Goal: Contribute content: Add original content to the website for others to see

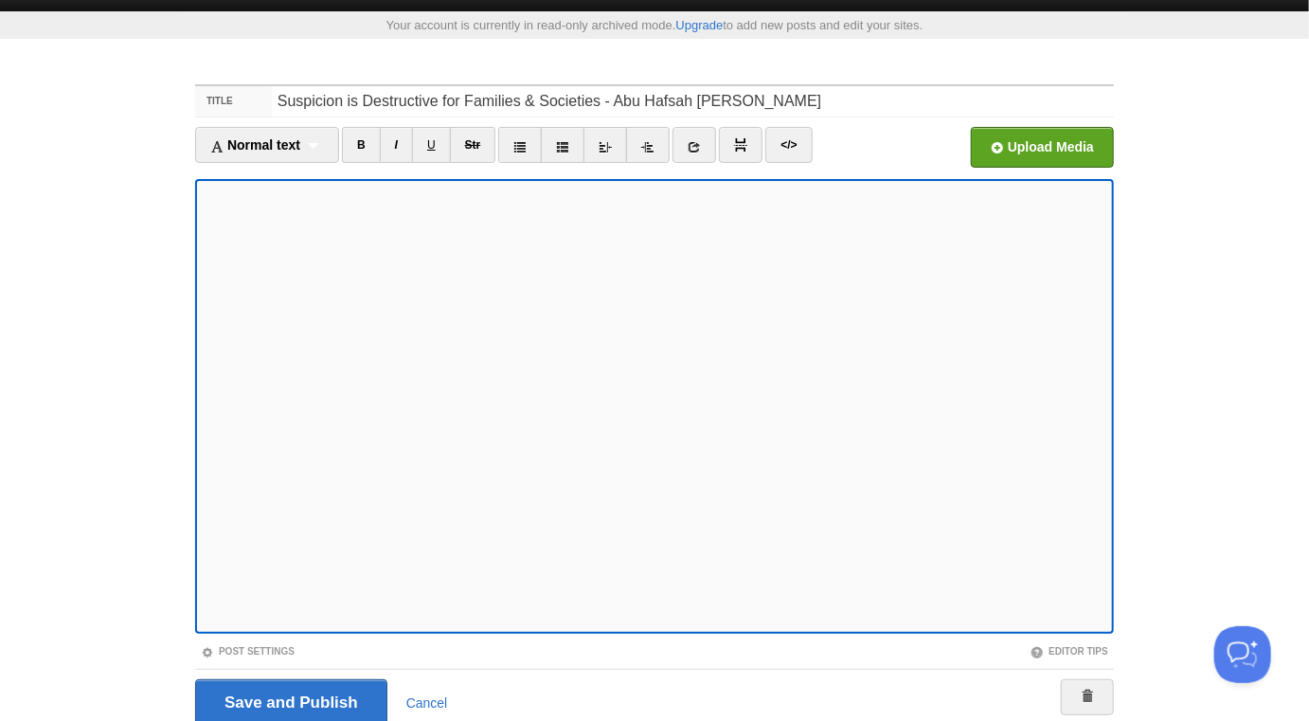
scroll to position [34, 0]
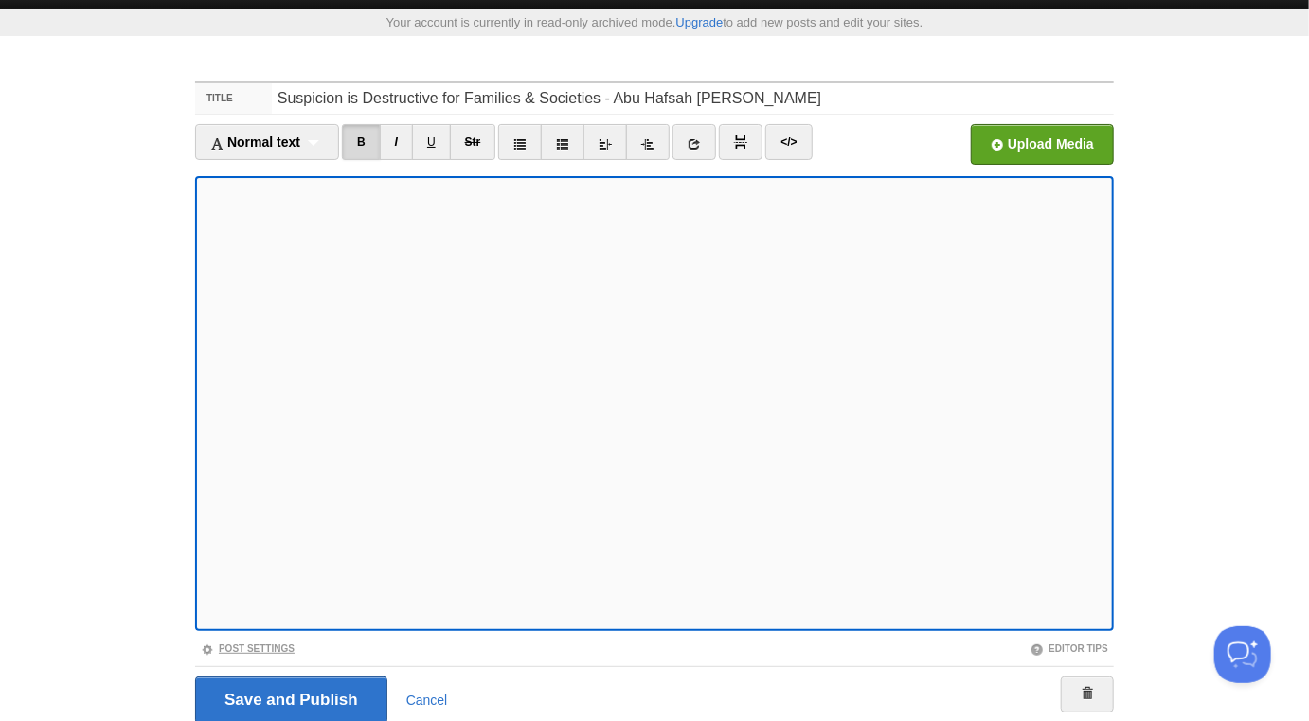
click at [278, 648] on link "Post Settings" at bounding box center [248, 648] width 94 height 10
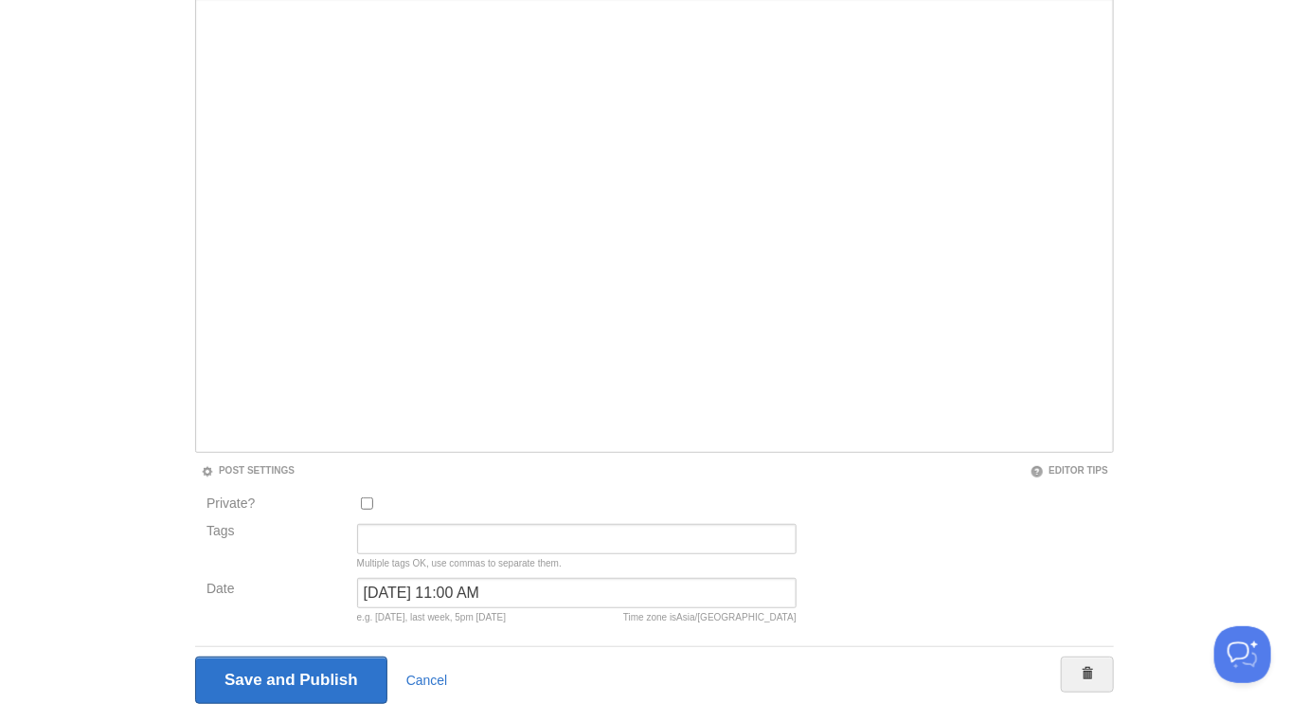
scroll to position [264, 0]
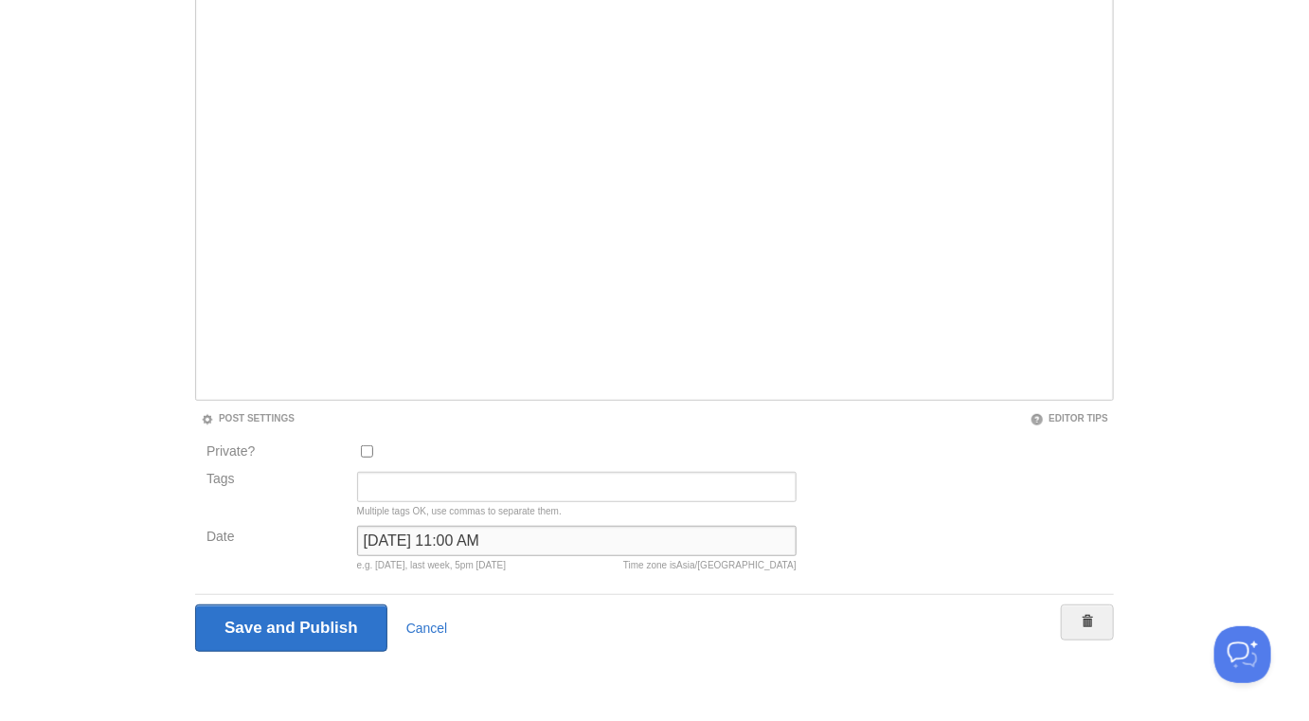
click at [433, 538] on input "October 22, 2022 at 11:00 AM" at bounding box center [577, 541] width 440 height 30
type input "n"
type input "mow"
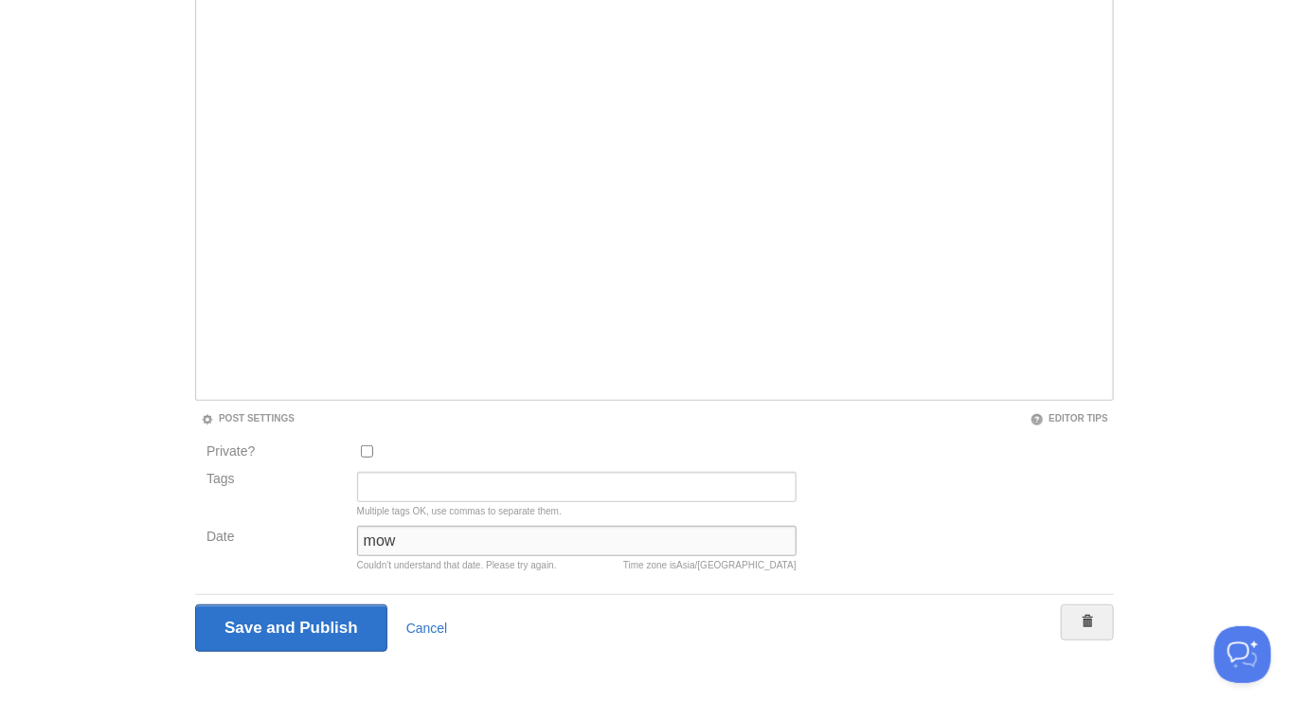
click at [195, 604] on input "Save and Publish" at bounding box center [291, 627] width 192 height 47
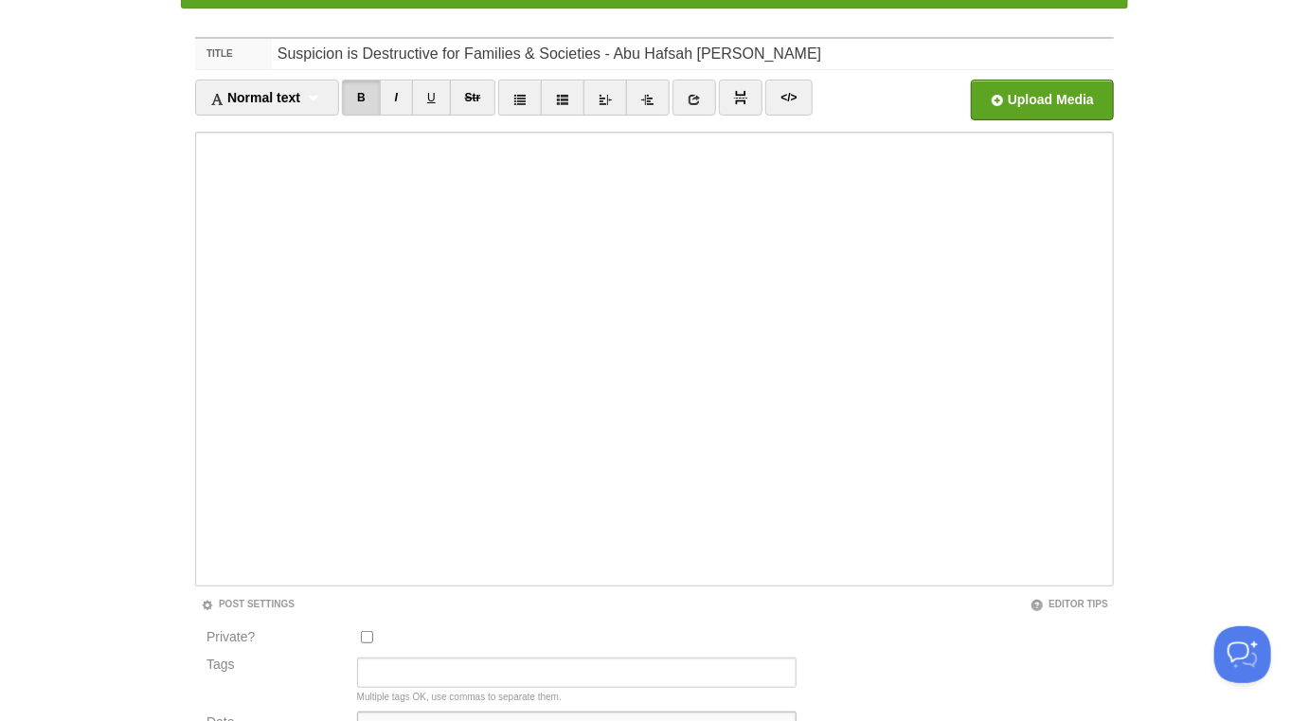
scroll to position [99, 0]
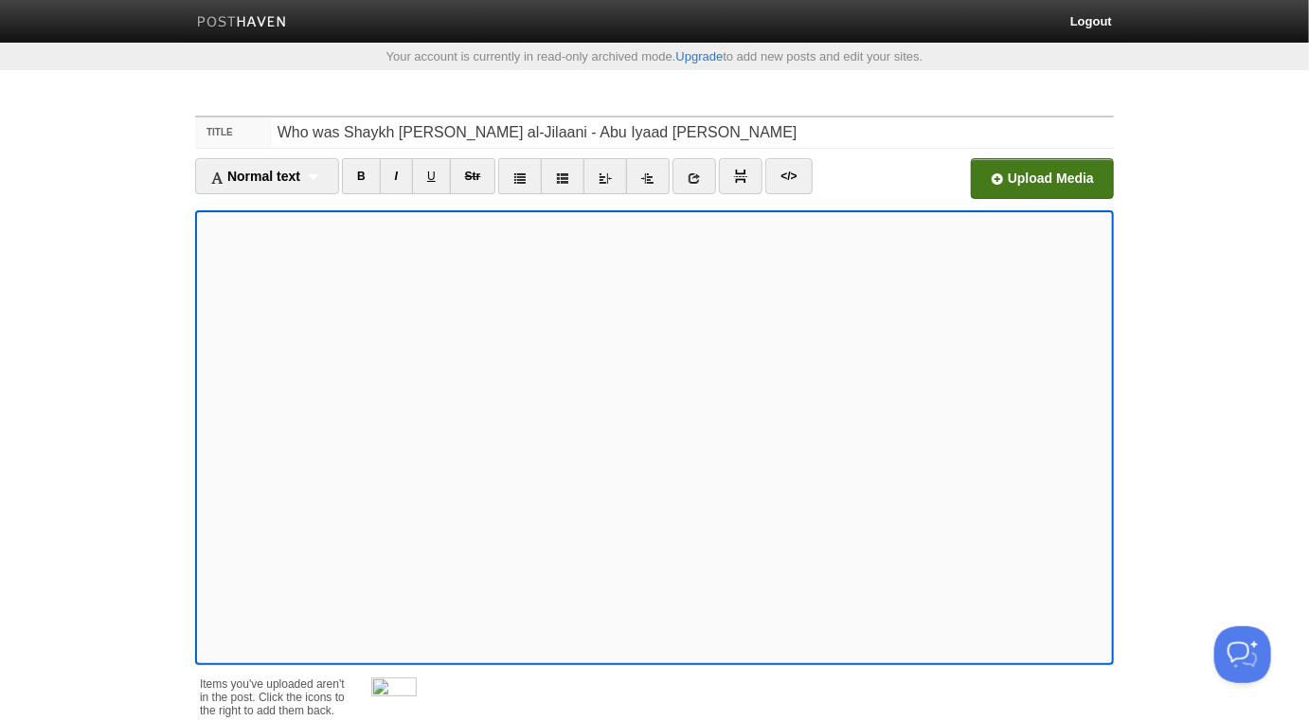
click at [1008, 181] on input "file" at bounding box center [471, 183] width 1434 height 97
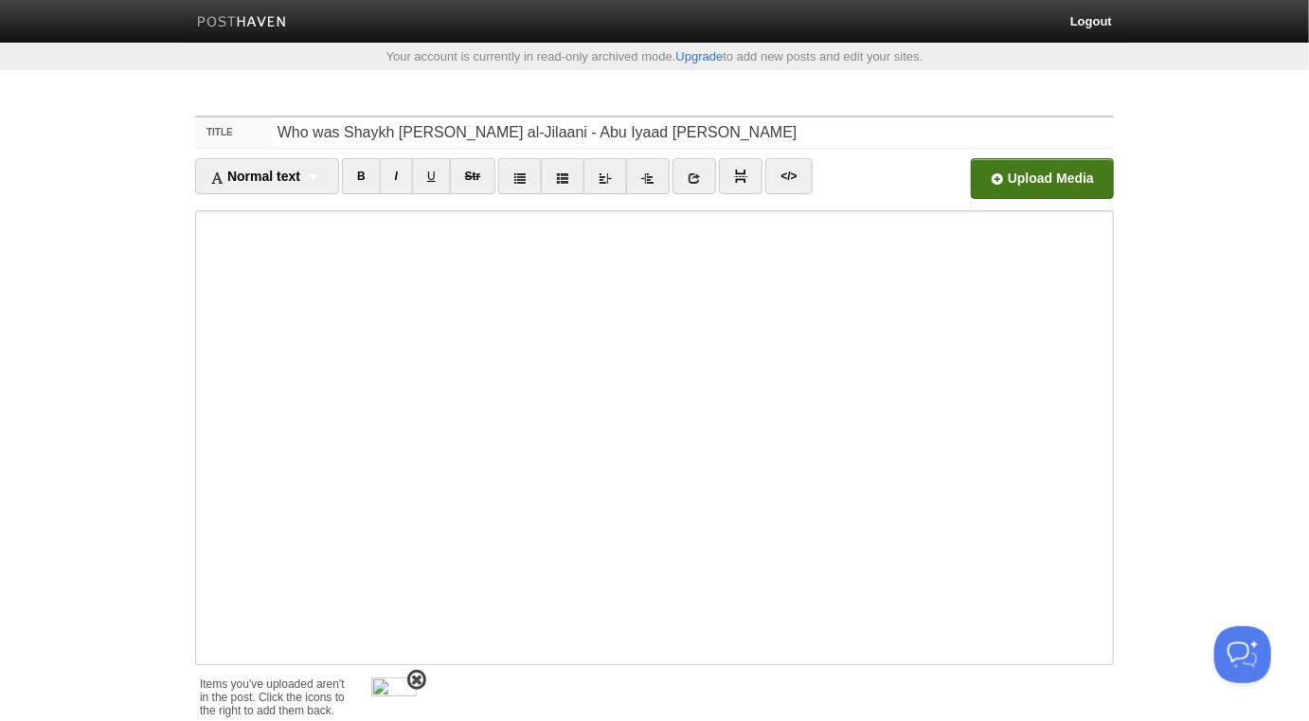
click at [422, 677] on span at bounding box center [416, 679] width 13 height 13
click at [765, 126] on input "Who was Shaykh [PERSON_NAME] al-Jilaani - Abu Iyaad [PERSON_NAME]" at bounding box center [693, 132] width 842 height 30
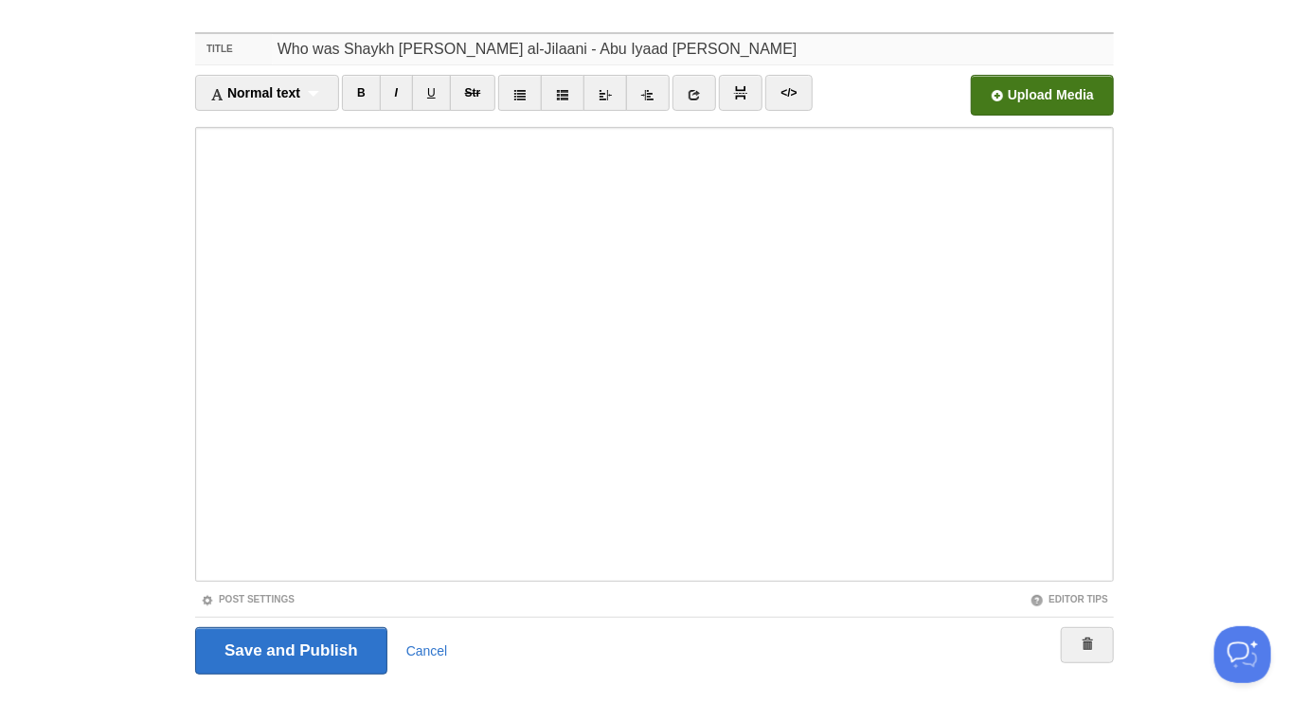
scroll to position [106, 0]
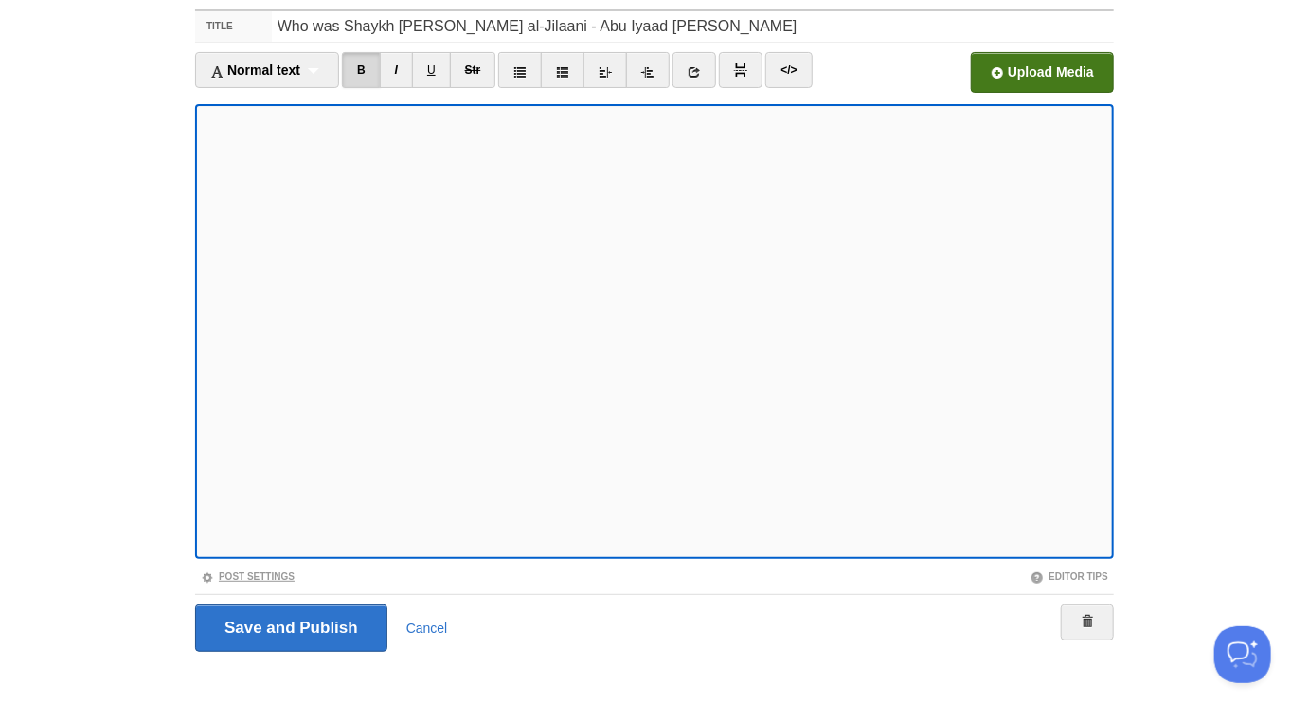
click at [287, 576] on link "Post Settings" at bounding box center [248, 576] width 94 height 10
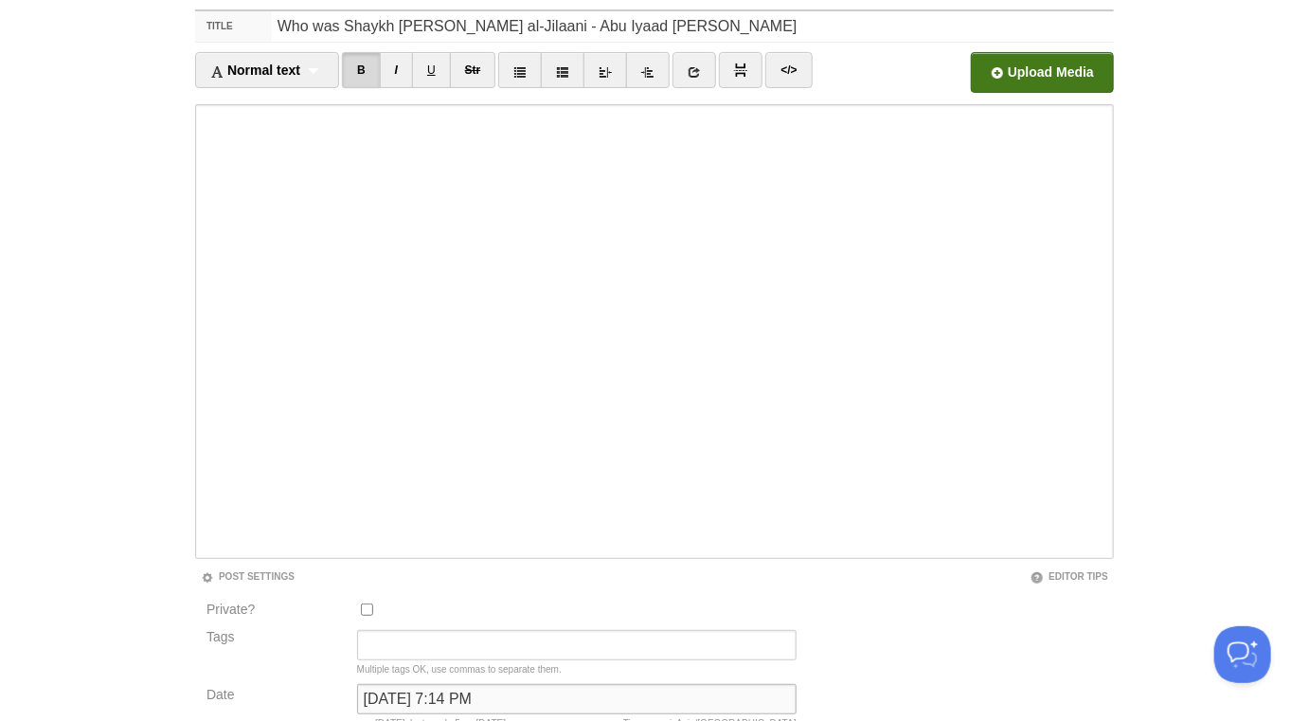
click at [451, 690] on input "February 3, 2022 at 7:14 PM" at bounding box center [577, 699] width 440 height 30
type input "n"
type input "m"
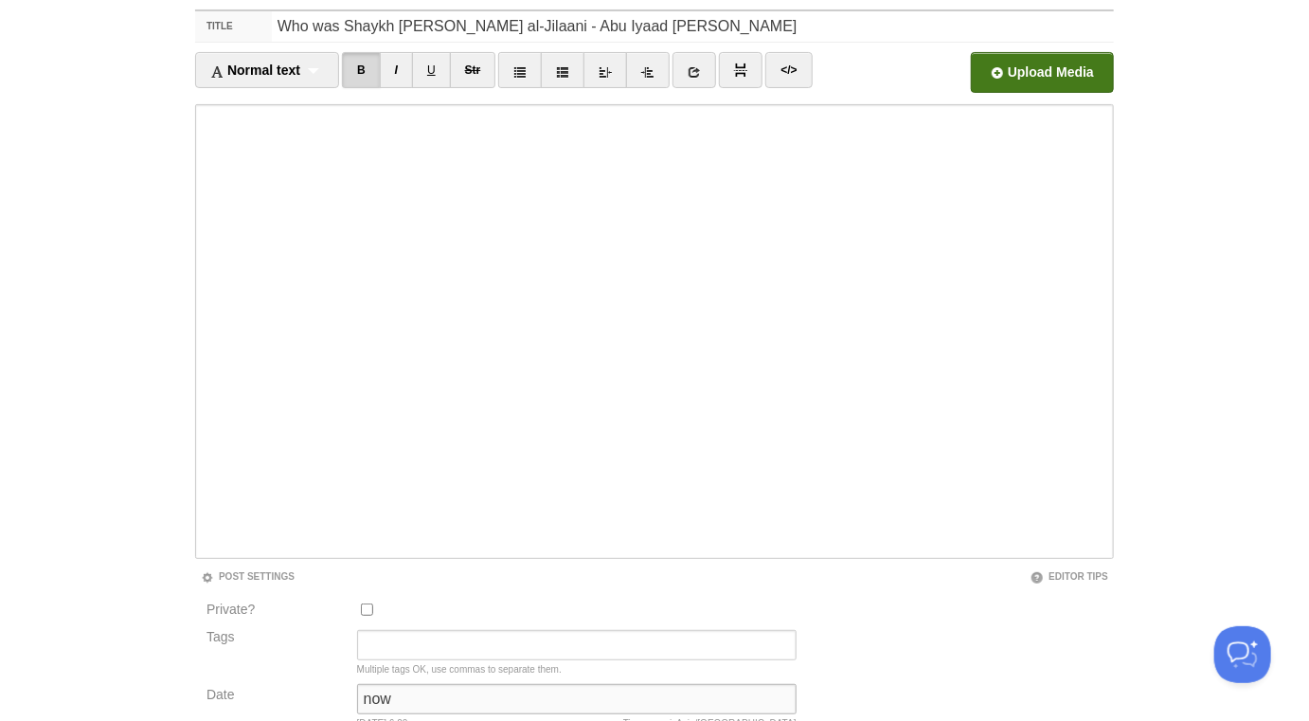
type input "now"
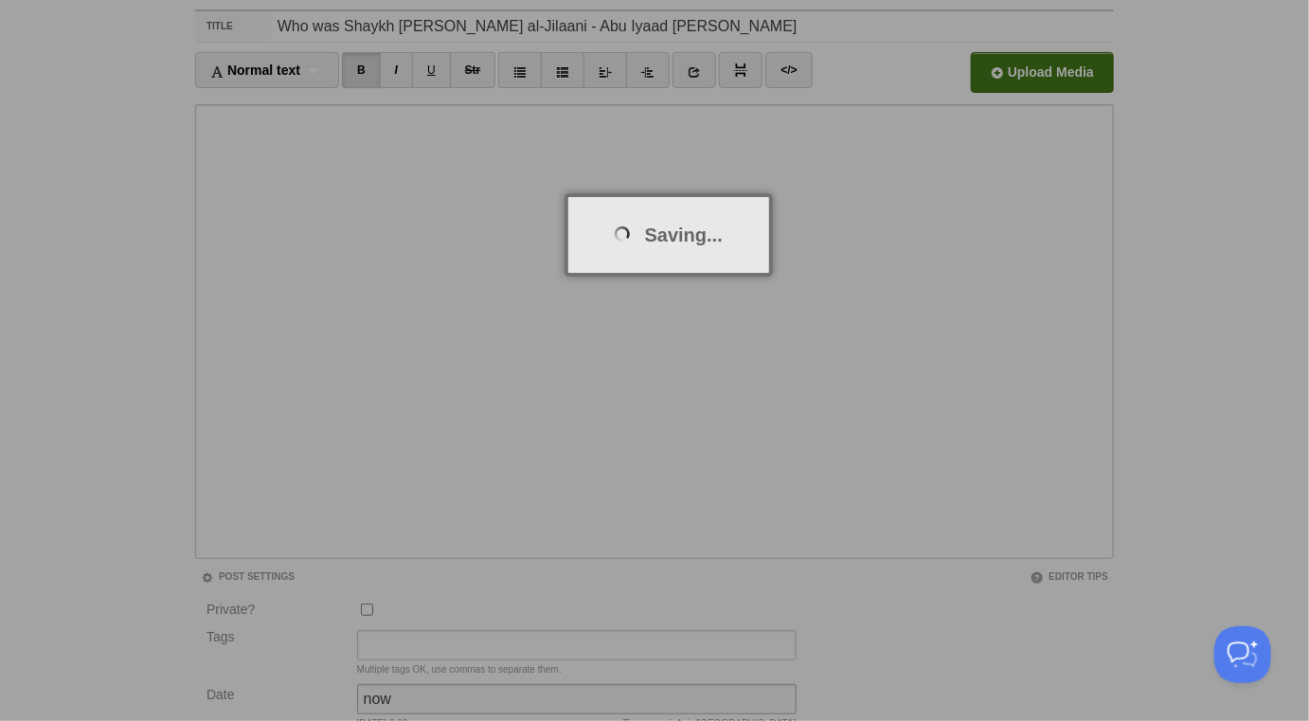
scroll to position [99, 0]
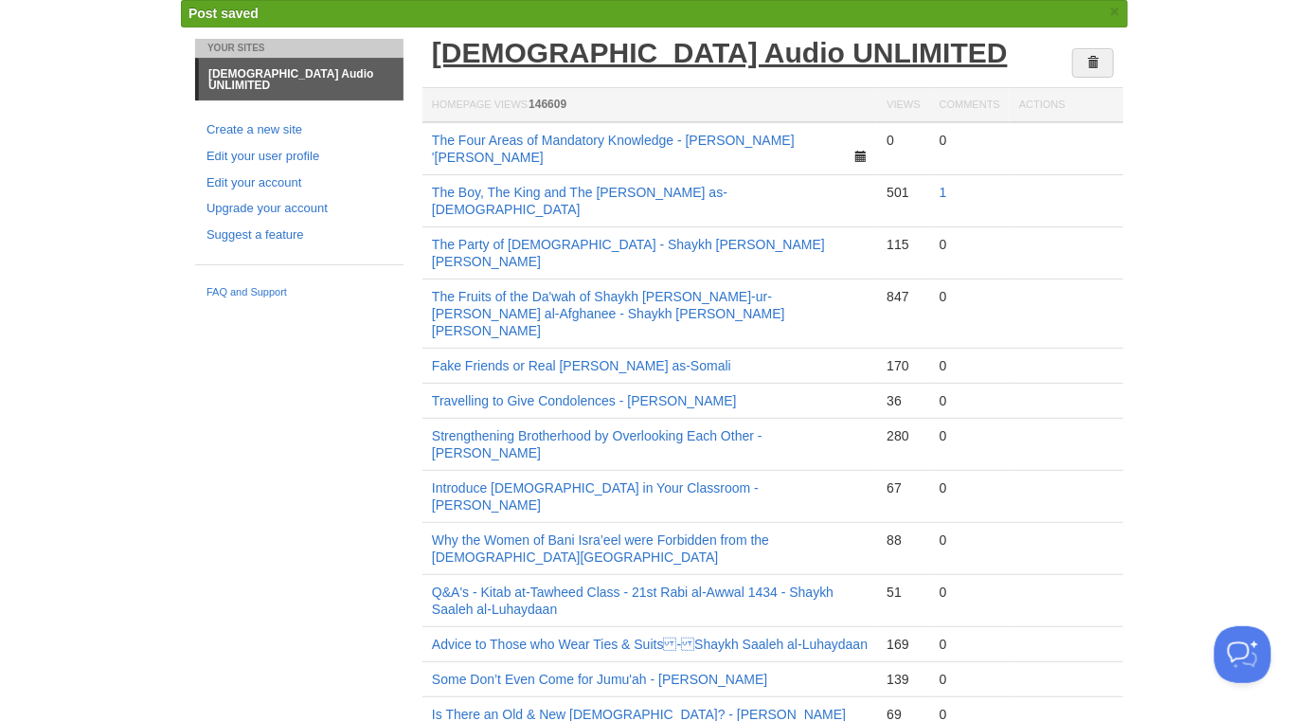
click at [634, 51] on link "[DEMOGRAPHIC_DATA] Audio UNLIMITED" at bounding box center [720, 52] width 576 height 31
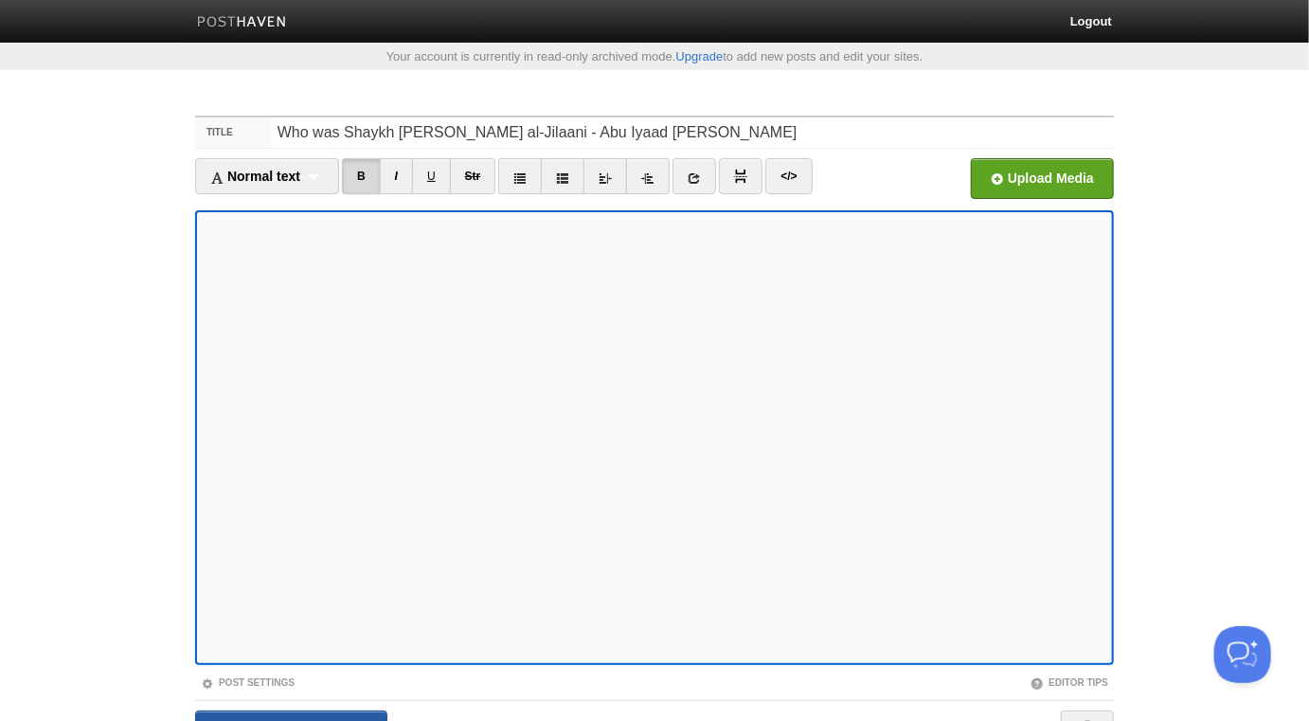
click at [313, 715] on input "Save and Publish" at bounding box center [291, 733] width 192 height 47
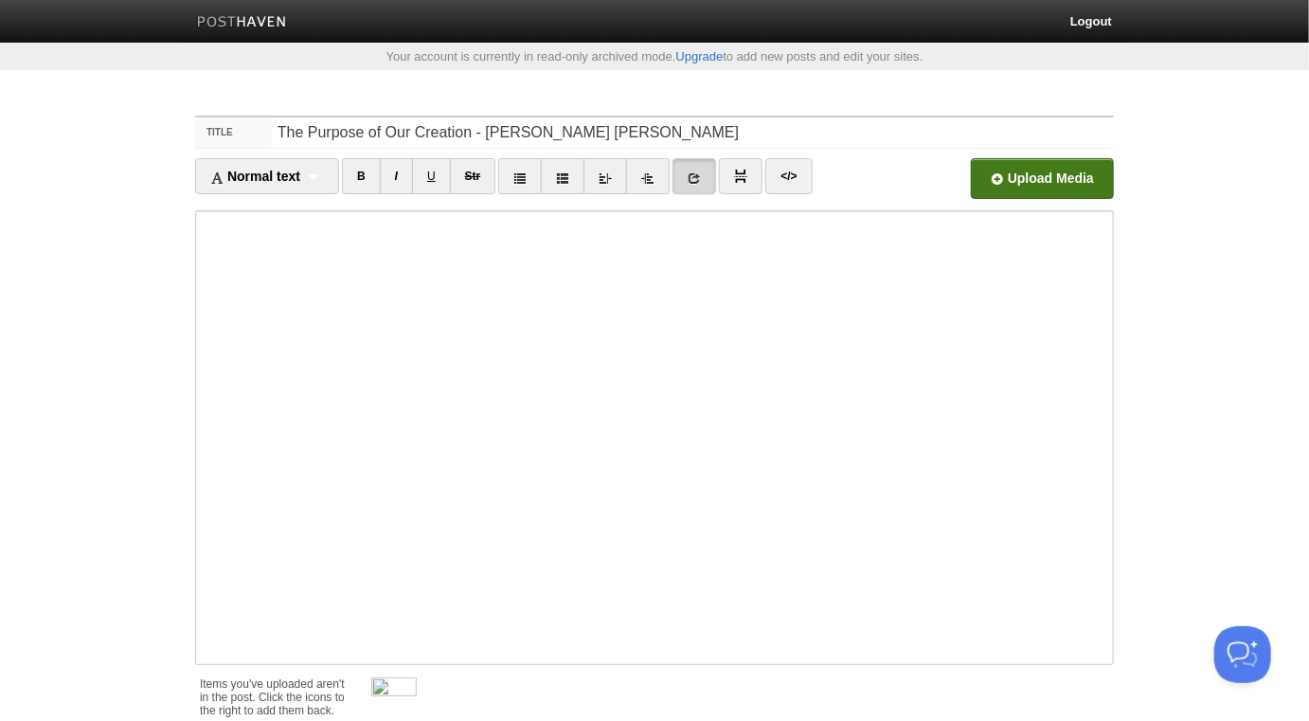
click at [988, 187] on input "file" at bounding box center [471, 183] width 1434 height 97
click at [415, 600] on span at bounding box center [416, 679] width 13 height 13
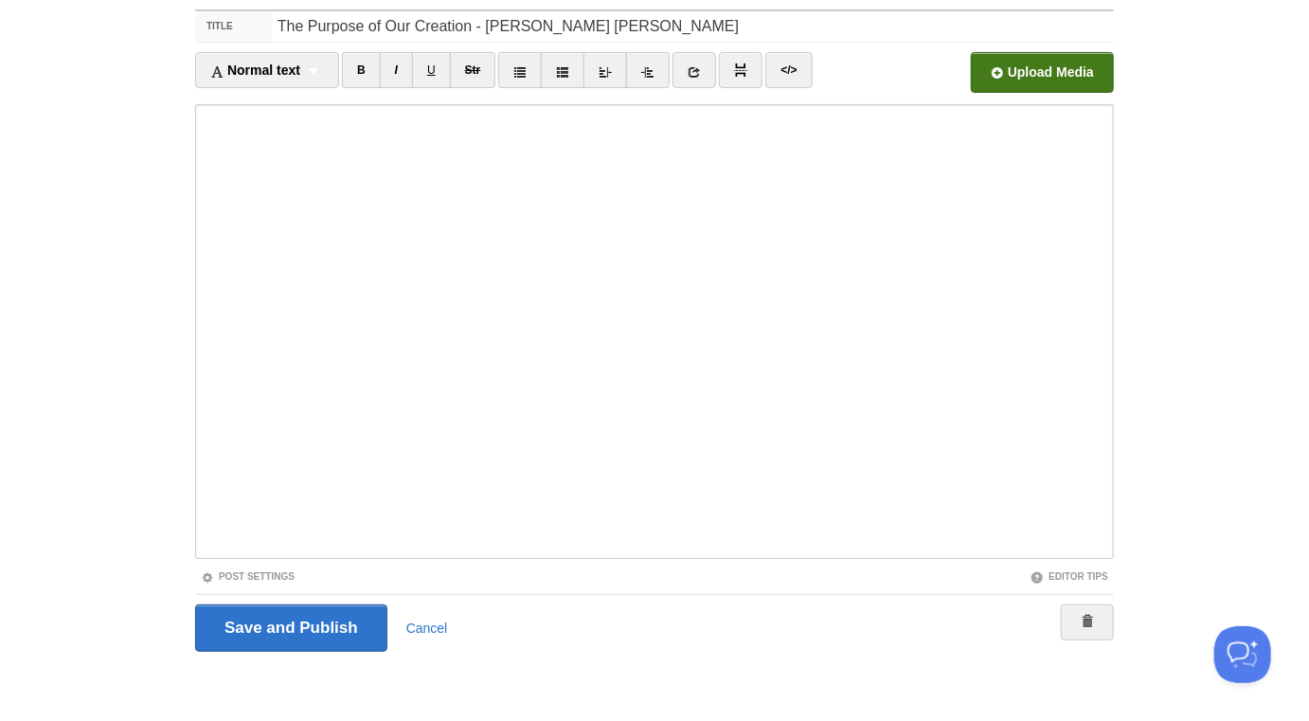
click at [286, 568] on div "Post Settings" at bounding box center [424, 576] width 459 height 16
click at [281, 572] on link "Post Settings" at bounding box center [248, 576] width 94 height 10
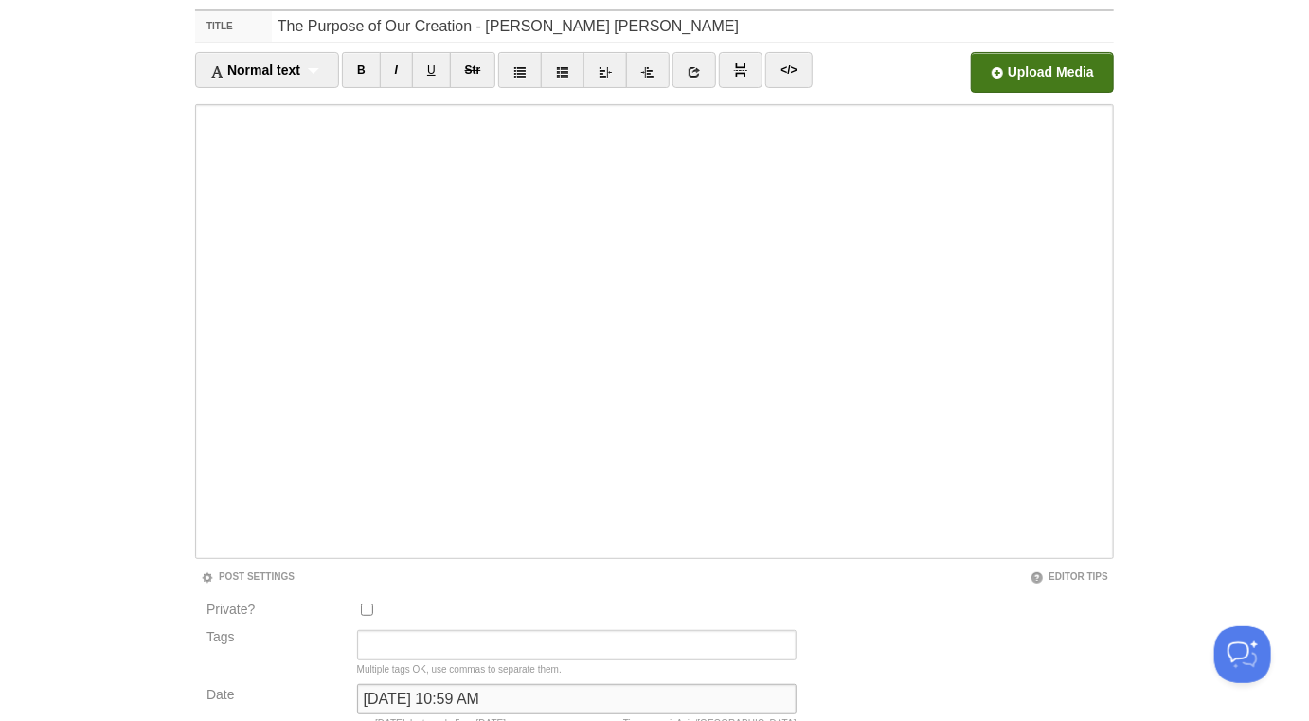
click at [415, 600] on input "June 26, 2025 at 10:59 AM" at bounding box center [577, 699] width 440 height 30
type input "now"
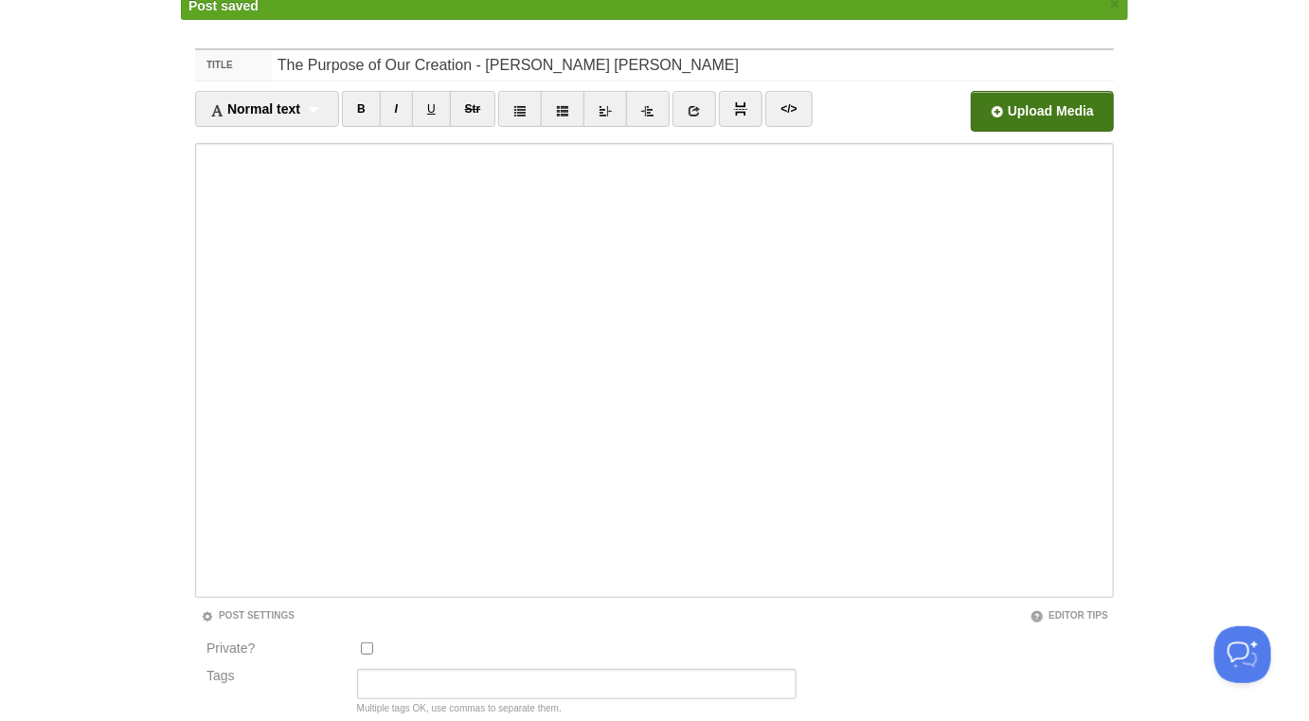
scroll to position [99, 0]
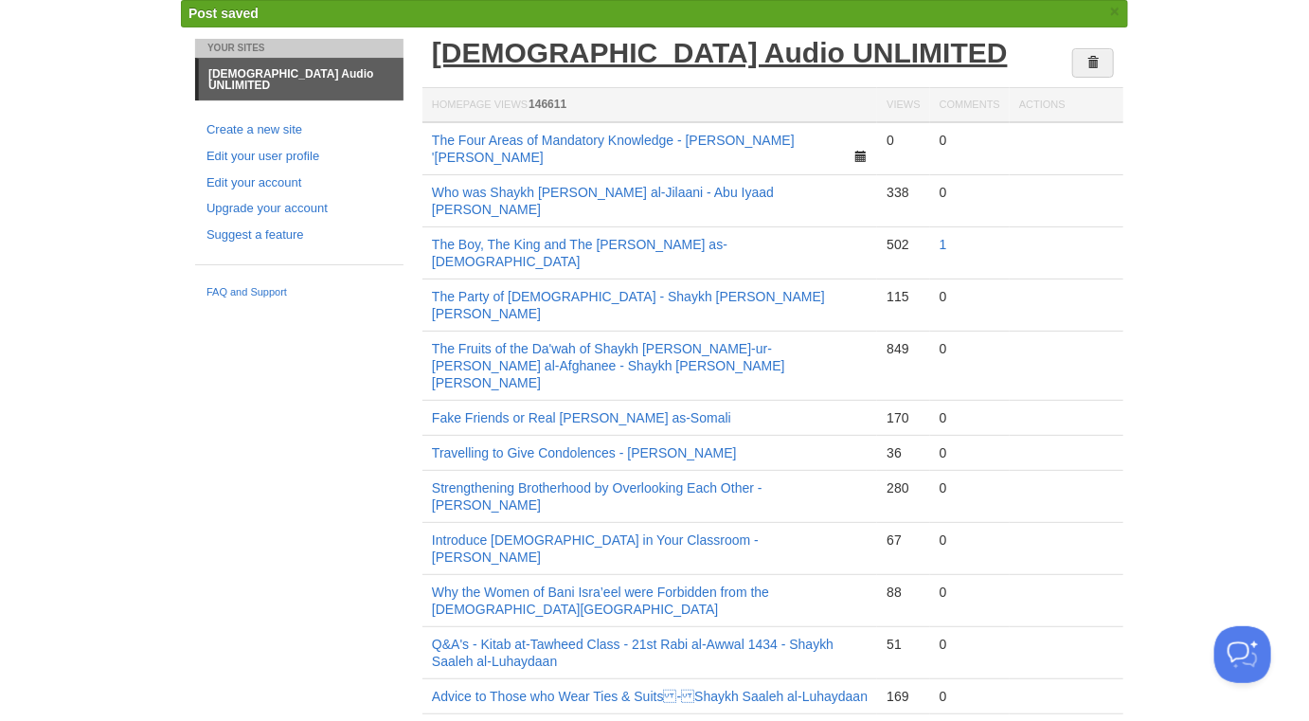
click at [572, 60] on link "[DEMOGRAPHIC_DATA] Audio UNLIMITED" at bounding box center [720, 52] width 576 height 31
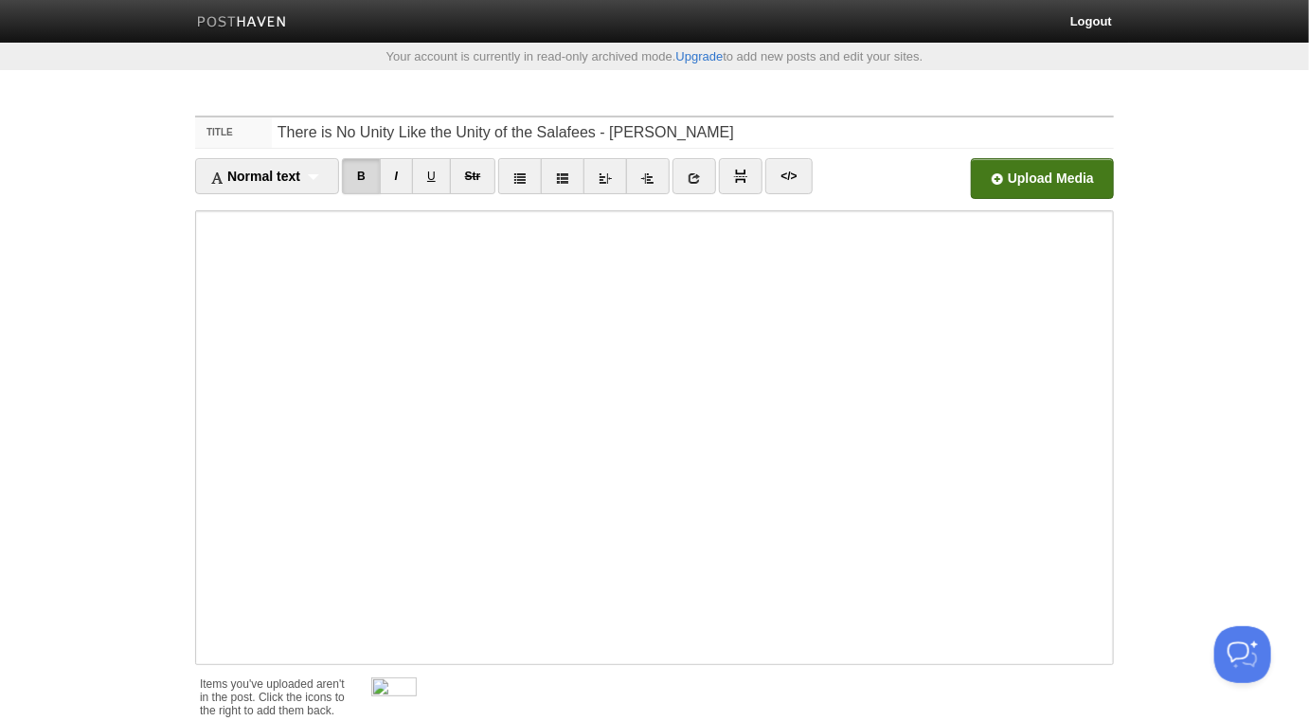
click at [1087, 184] on input "file" at bounding box center [471, 183] width 1434 height 97
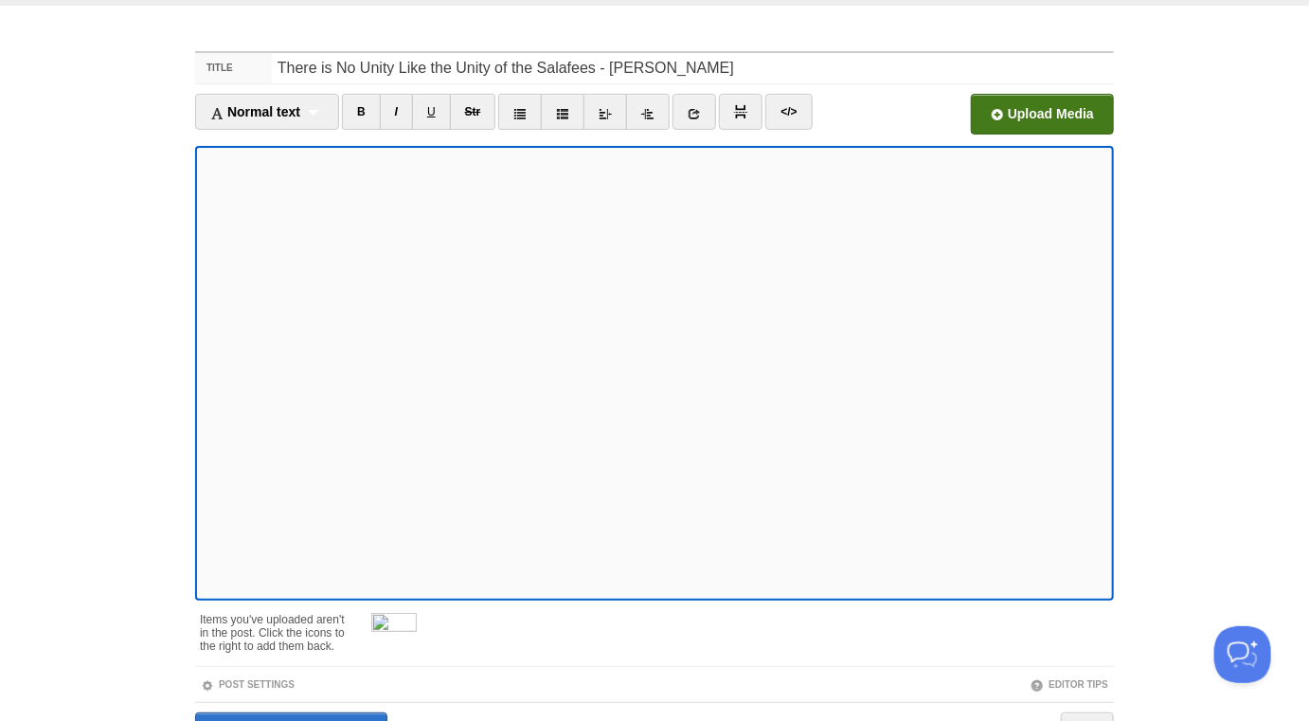
scroll to position [172, 0]
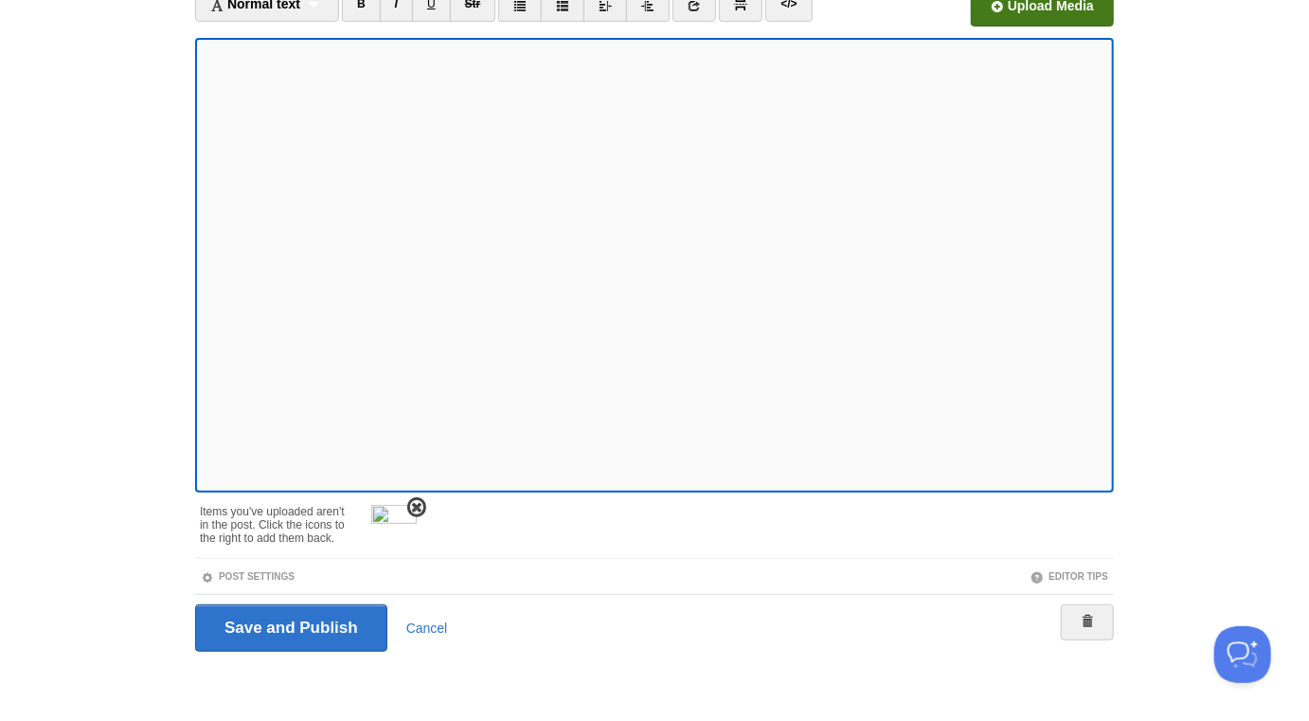
click at [421, 501] on span at bounding box center [416, 507] width 13 height 13
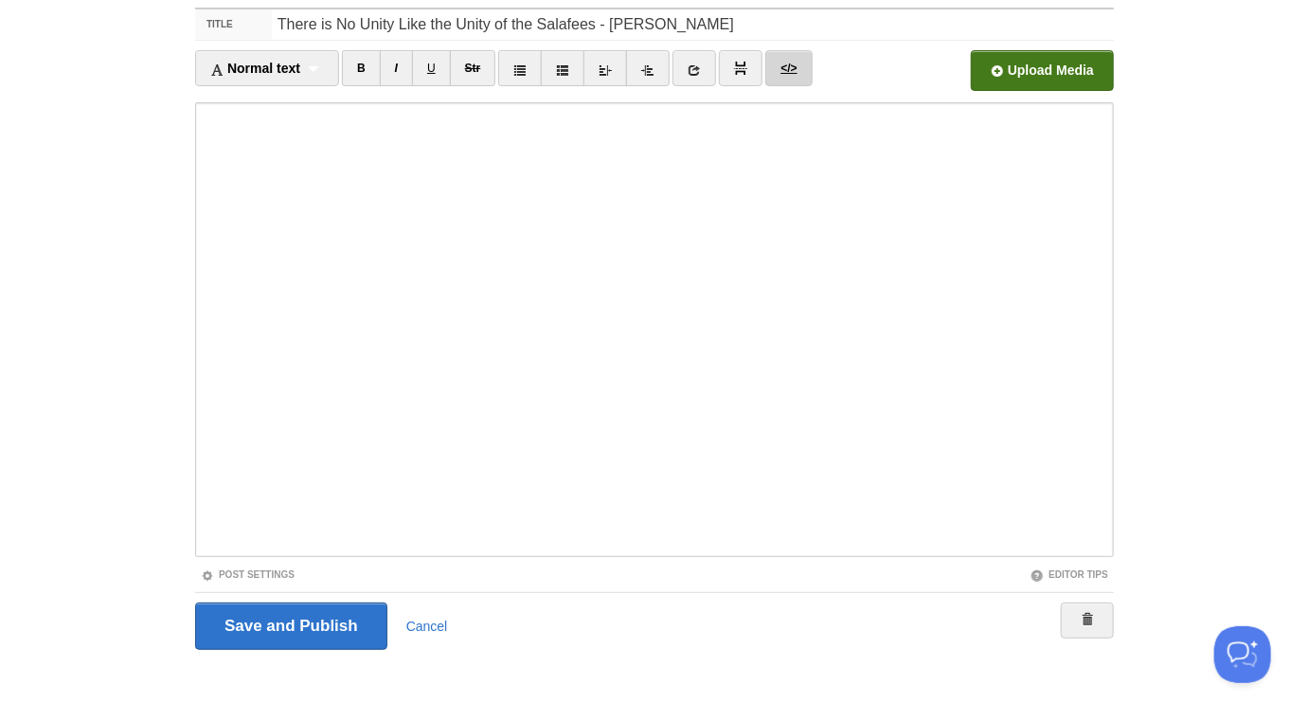
scroll to position [106, 0]
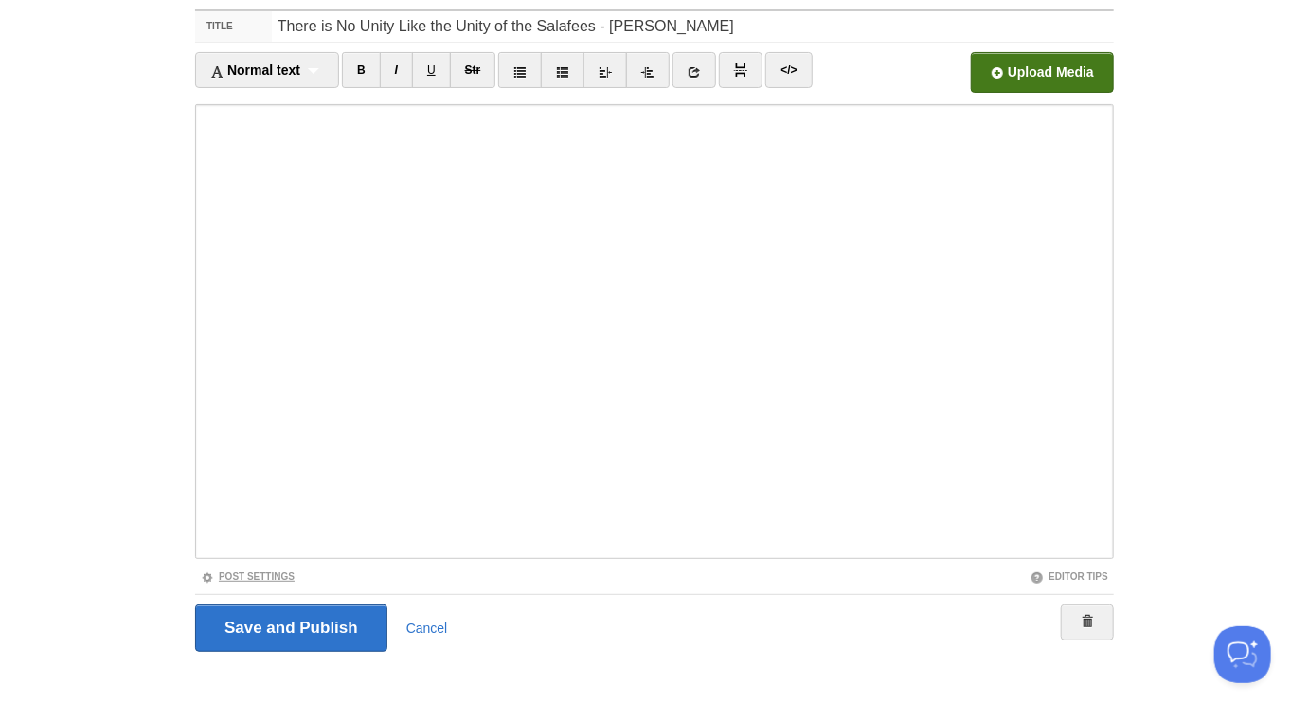
click at [283, 575] on link "Post Settings" at bounding box center [248, 576] width 94 height 10
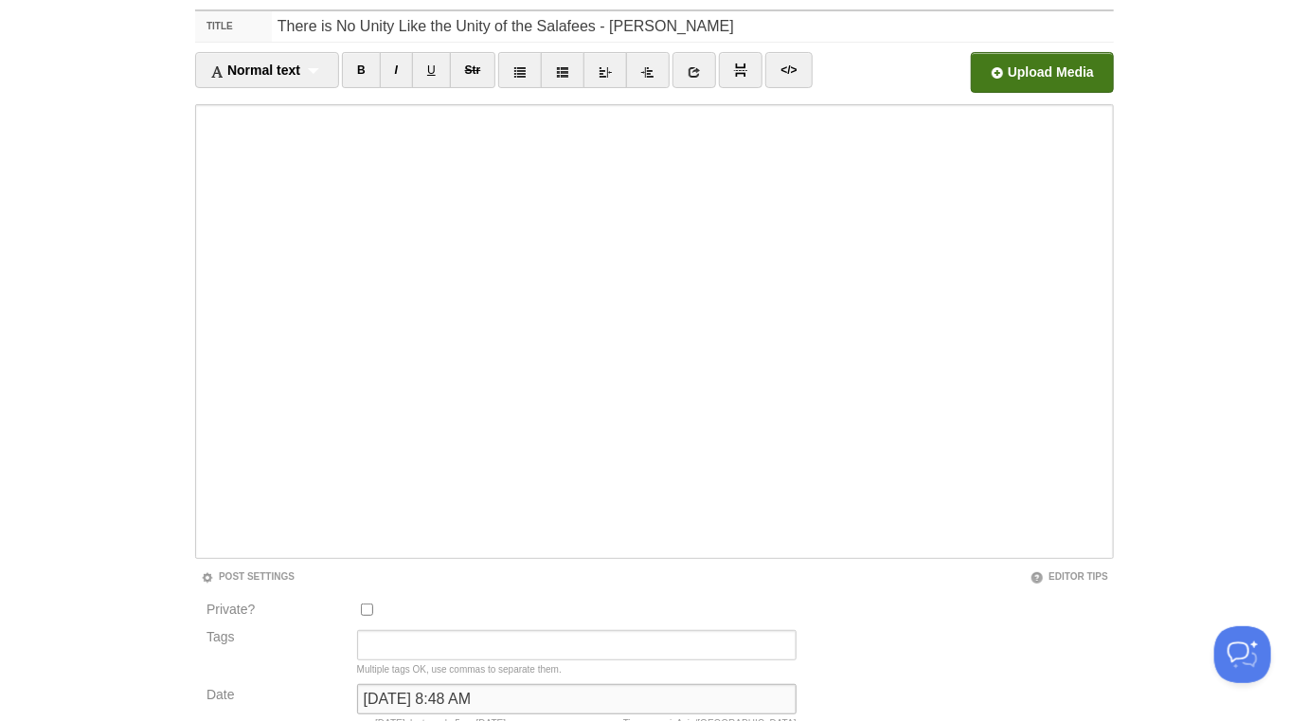
click at [423, 706] on input "August 15, 2022 at 8:48 AM" at bounding box center [577, 699] width 440 height 30
type input "now"
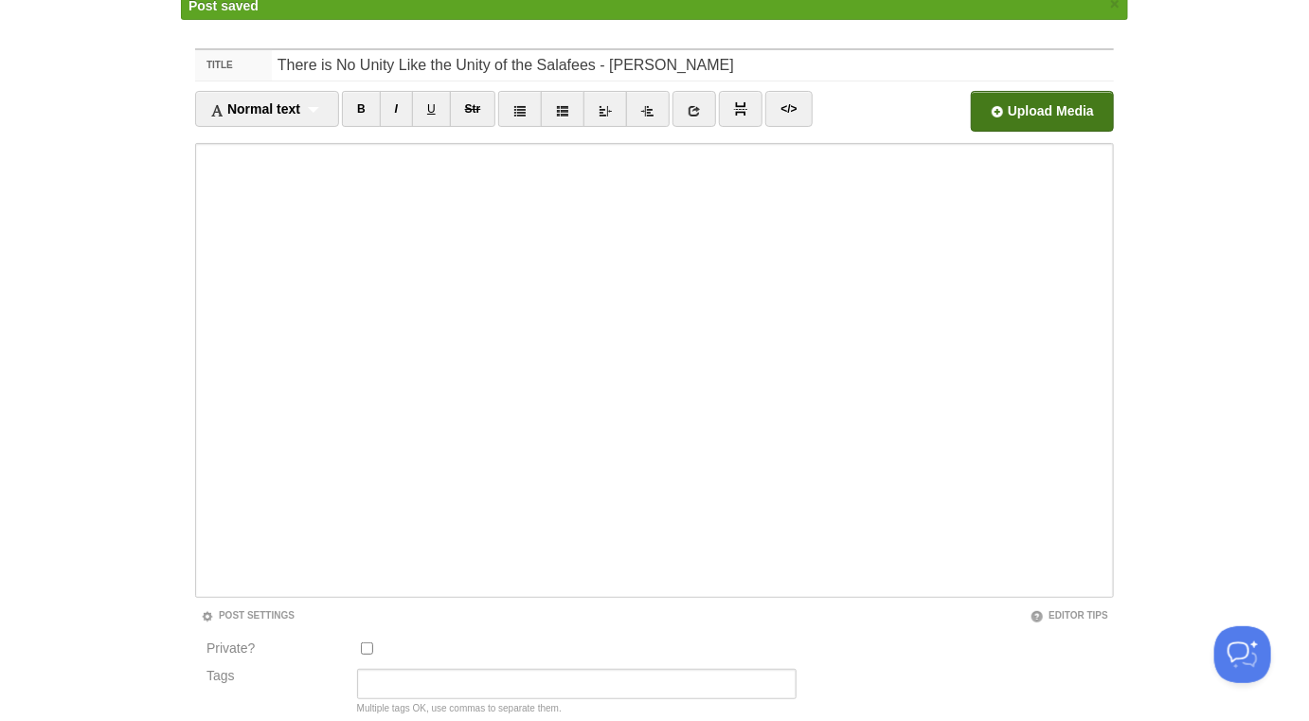
scroll to position [99, 0]
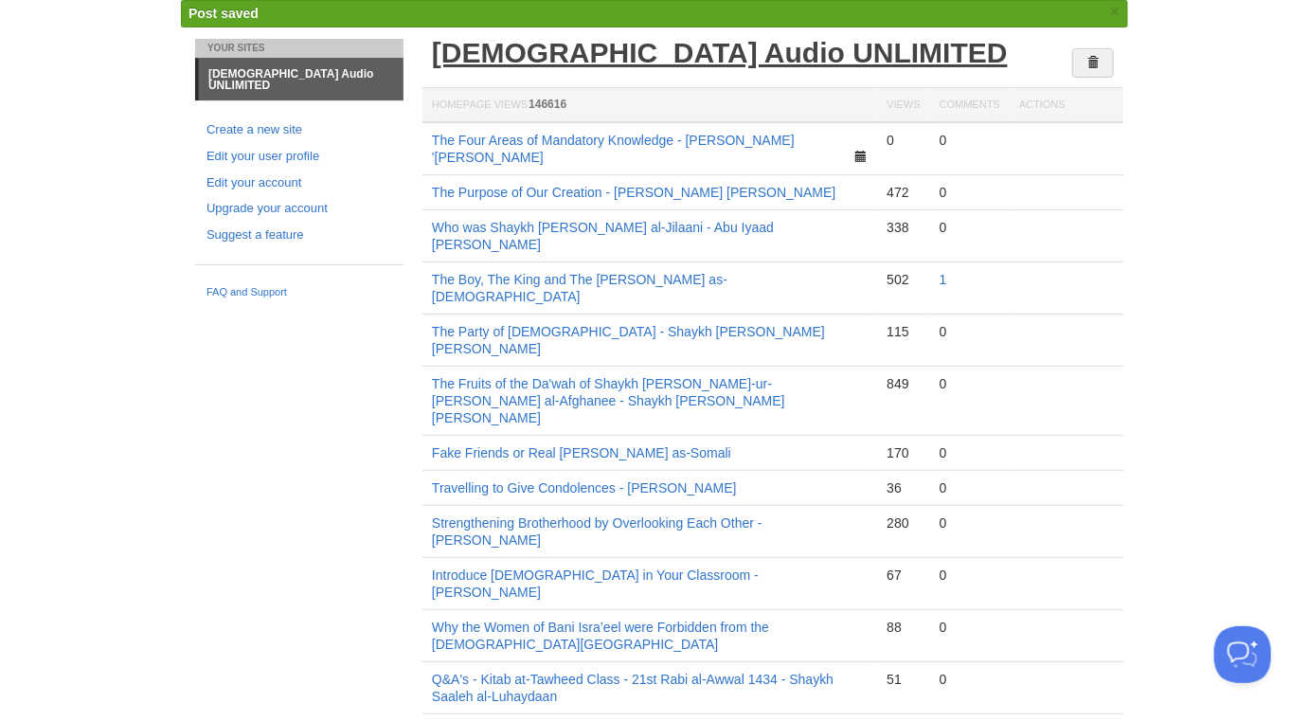
click at [602, 50] on link "[DEMOGRAPHIC_DATA] Audio UNLIMITED" at bounding box center [720, 52] width 576 height 31
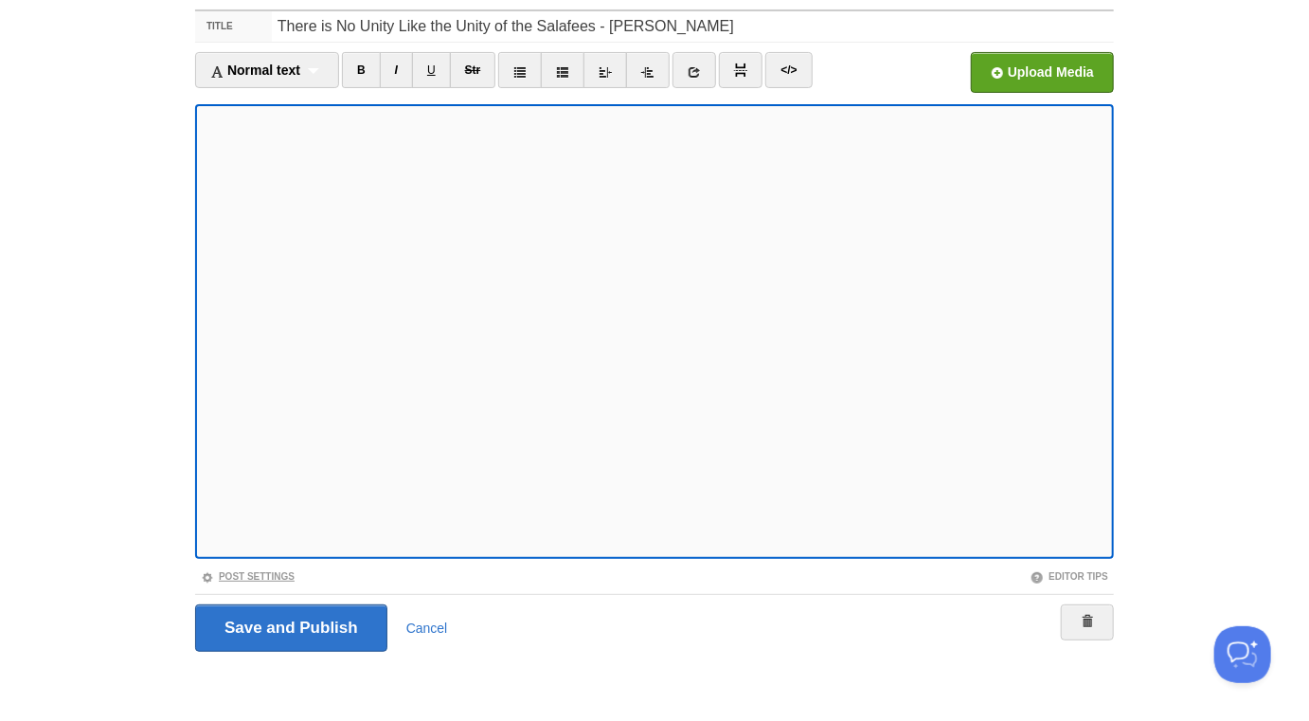
click at [267, 576] on link "Post Settings" at bounding box center [248, 576] width 94 height 10
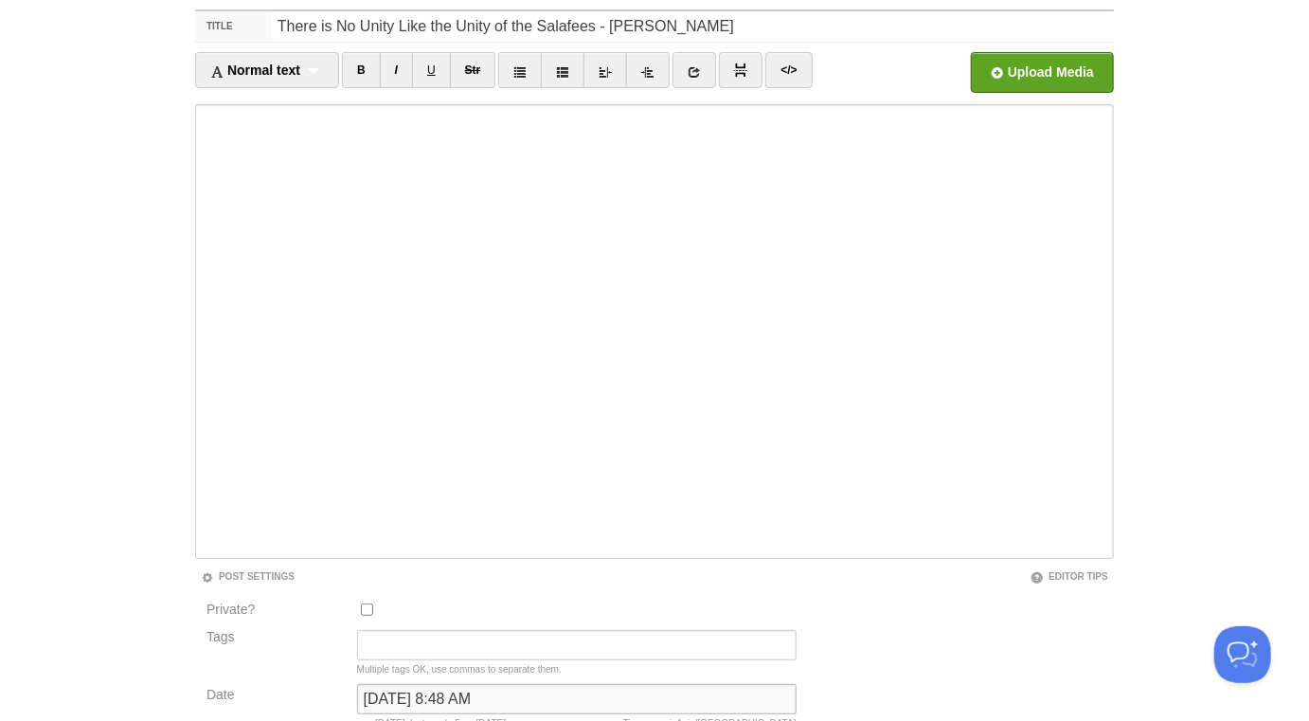
click at [404, 699] on input "[DATE] 8:48 AM" at bounding box center [577, 699] width 440 height 30
type input "n"
click at [401, 693] on input "mpw" at bounding box center [577, 699] width 440 height 30
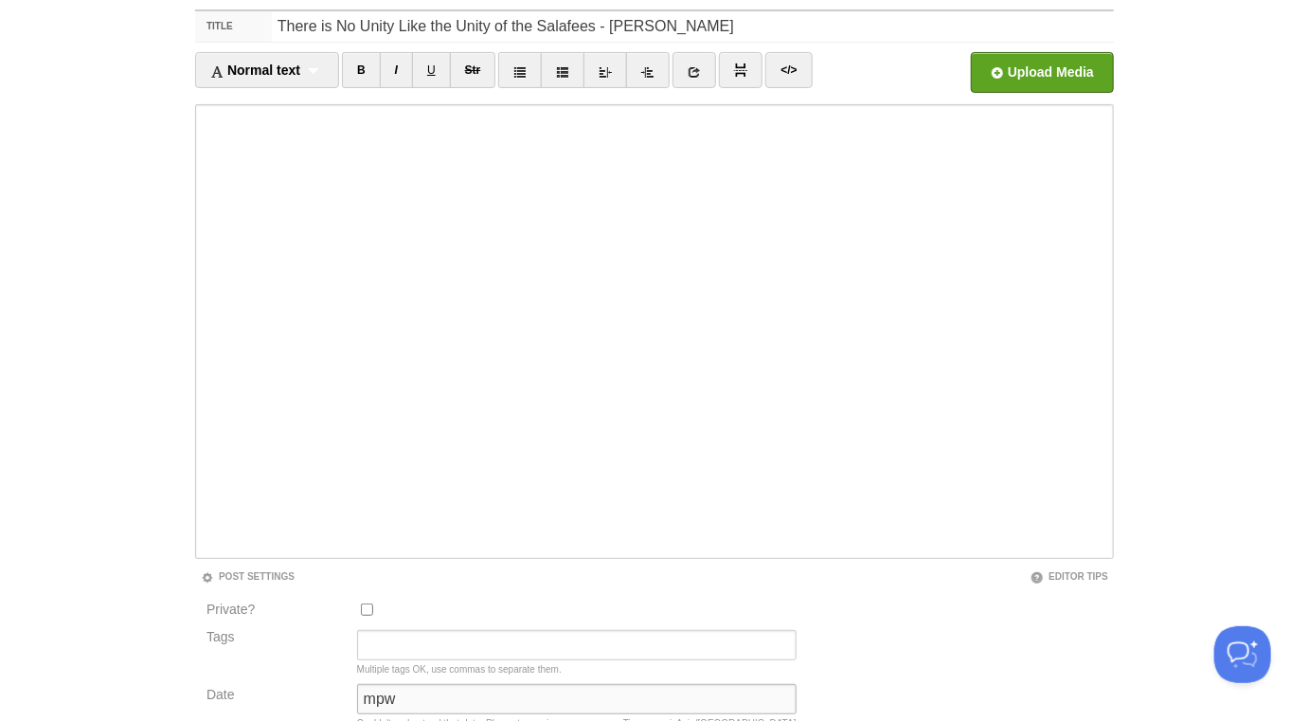
click at [401, 693] on input "mpw" at bounding box center [577, 699] width 440 height 30
type input "now"
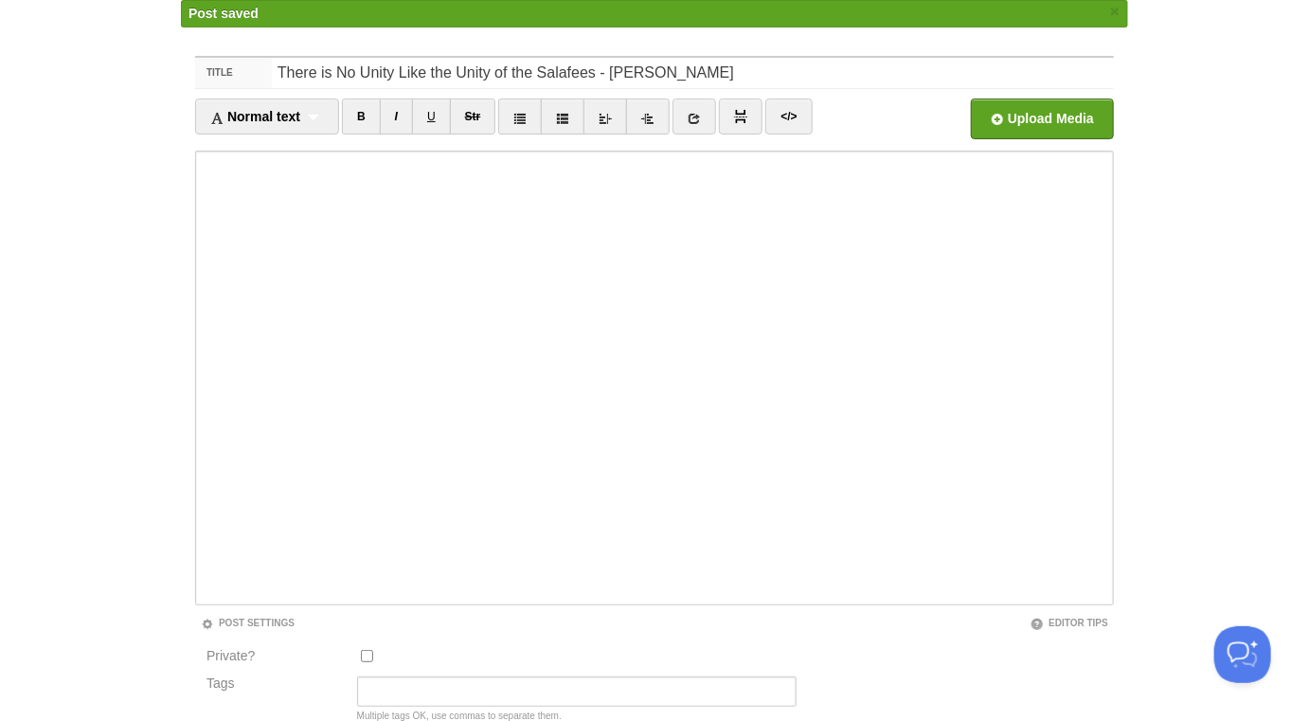
scroll to position [99, 0]
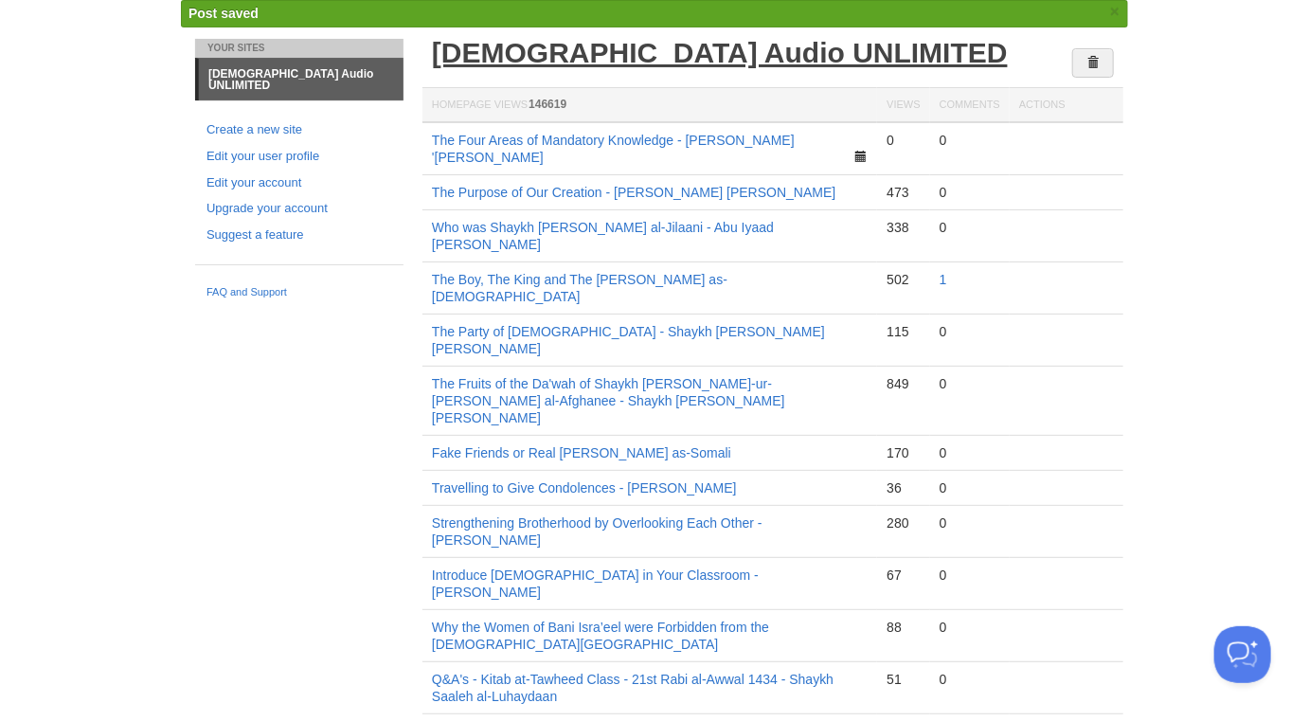
click at [582, 48] on link "[DEMOGRAPHIC_DATA] Audio UNLIMITED" at bounding box center [720, 52] width 576 height 31
